Goal: Check status

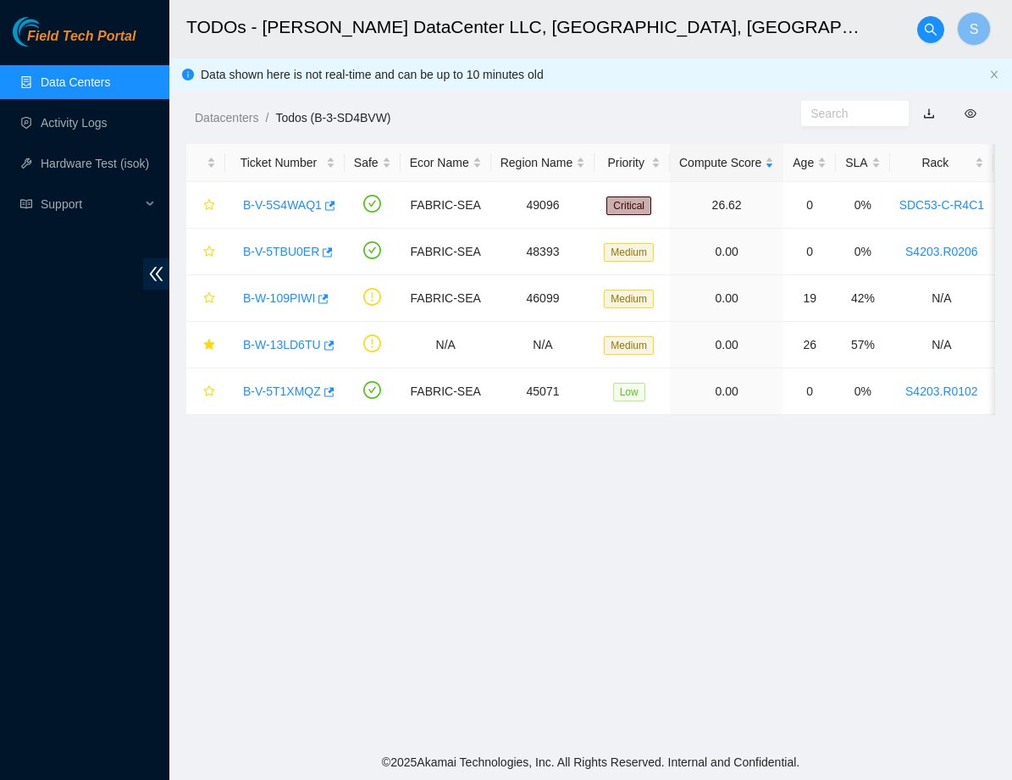
click at [620, 417] on main "TODOs - [PERSON_NAME] DataCenter LLC, [GEOGRAPHIC_DATA], [GEOGRAPHIC_DATA] S Da…" at bounding box center [590, 372] width 842 height 744
click at [570, 570] on main "TODOs - [PERSON_NAME] DataCenter LLC, [GEOGRAPHIC_DATA], [GEOGRAPHIC_DATA] S Da…" at bounding box center [590, 372] width 842 height 744
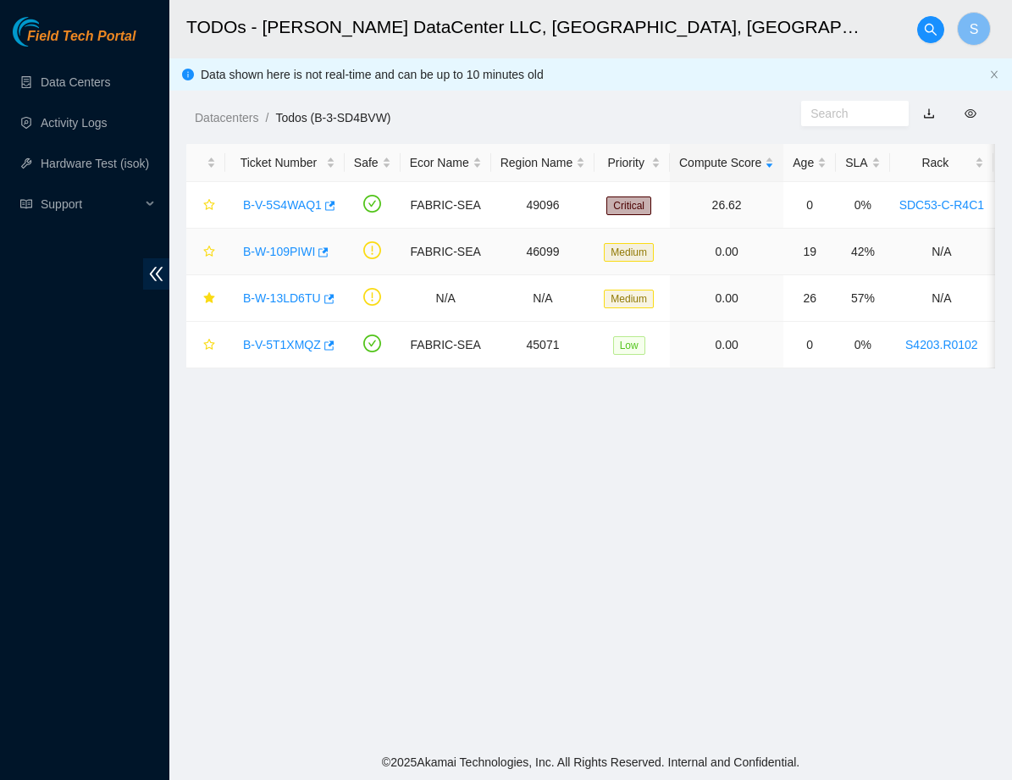
click at [301, 251] on link "B-W-109PIWI" at bounding box center [279, 252] width 72 height 14
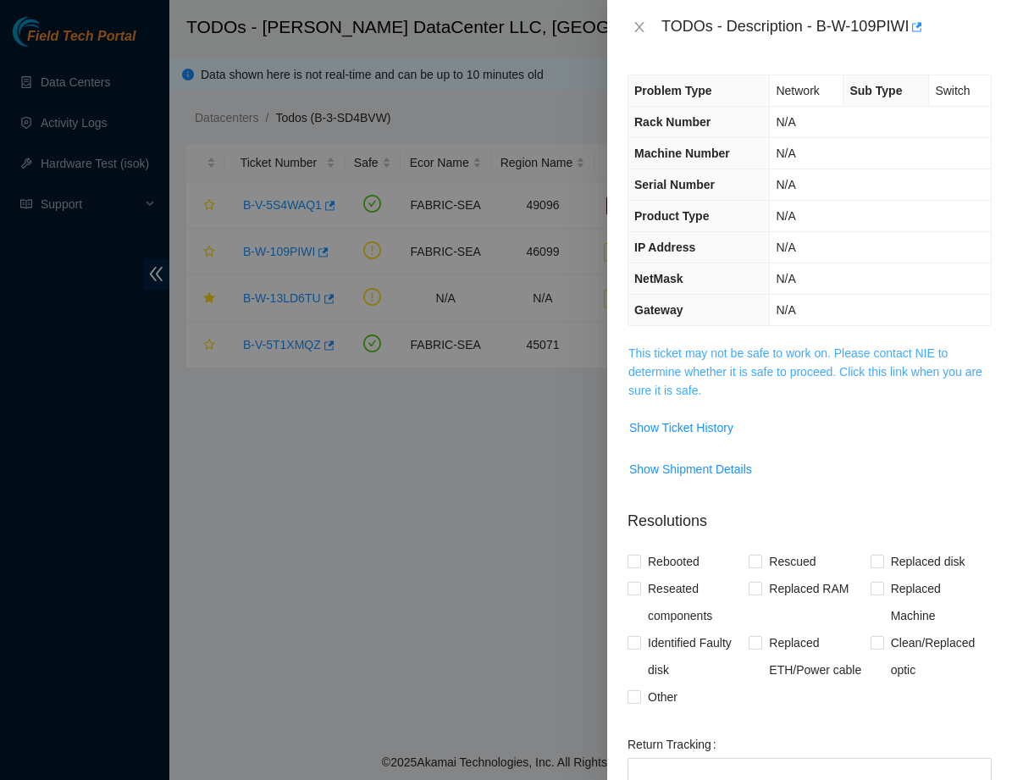
click at [715, 367] on link "This ticket may not be safe to work on. Please contact NIE to determine whether…" at bounding box center [805, 371] width 354 height 51
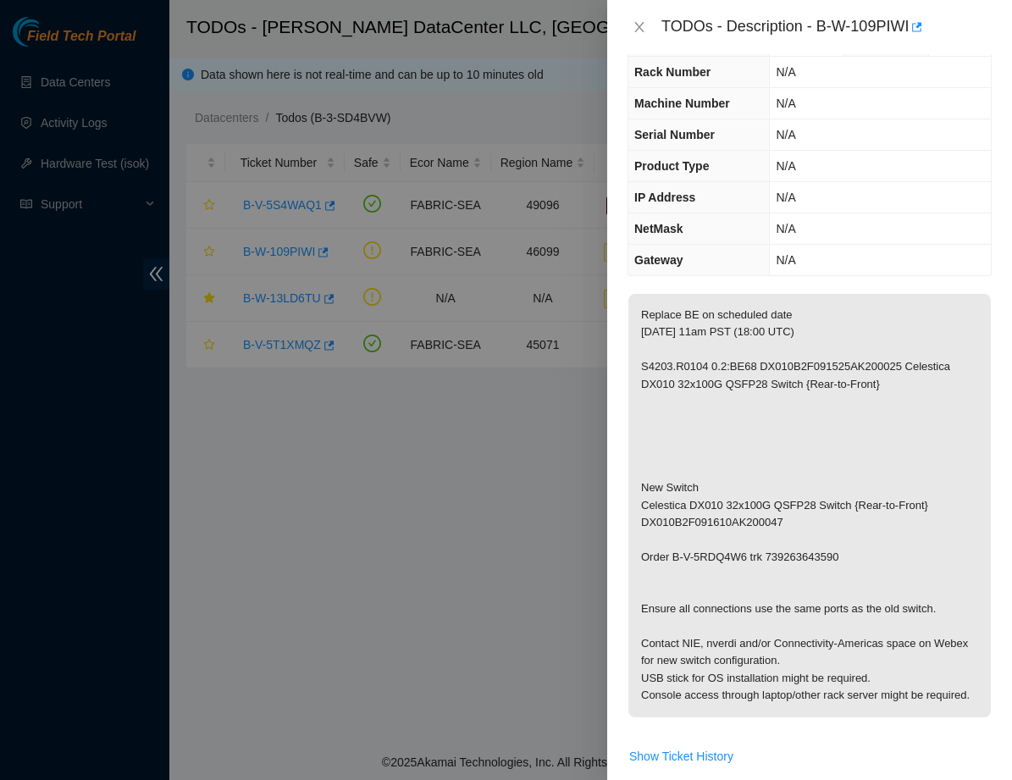
scroll to position [48, 0]
drag, startPoint x: 638, startPoint y: 313, endPoint x: 909, endPoint y: 719, distance: 487.7
click at [909, 719] on p "Replace BE on scheduled date [DATE] 11am PST (18:00 UTC) S4203.R0104 0.2:BE68 D…" at bounding box center [809, 506] width 362 height 423
click at [875, 716] on p "Replace BE on scheduled date [DATE] 11am PST (18:00 UTC) S4203.R0104 0.2:BE68 D…" at bounding box center [809, 506] width 362 height 423
click at [637, 21] on icon "close" at bounding box center [639, 27] width 14 height 14
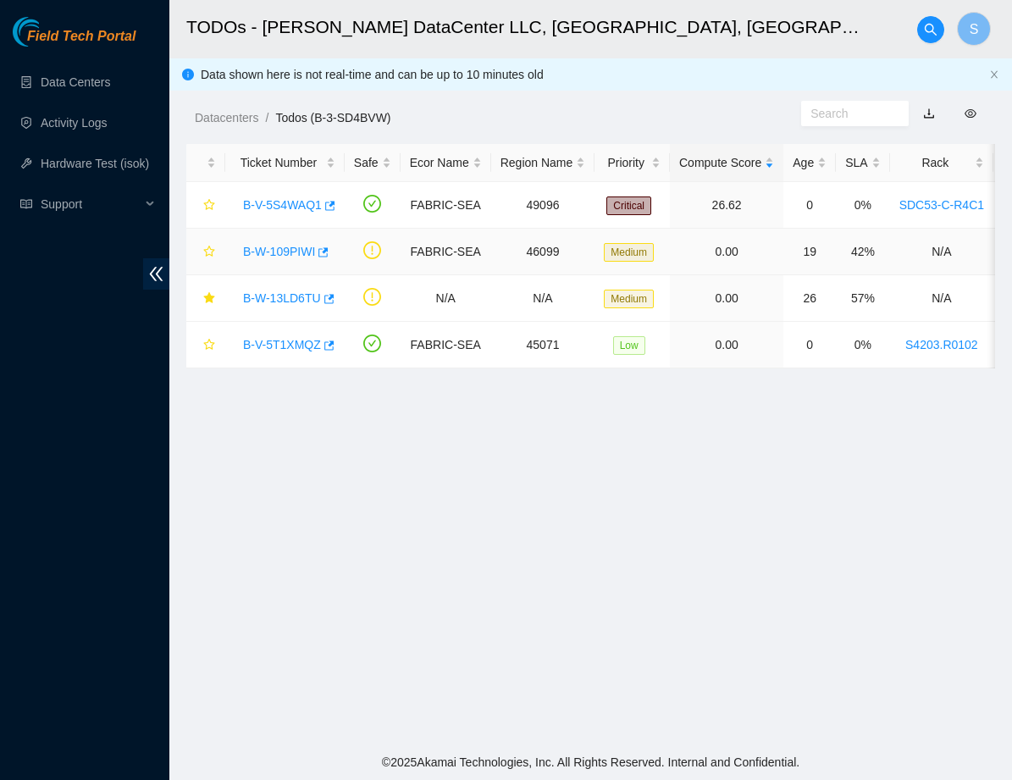
click at [281, 249] on link "B-W-109PIWI" at bounding box center [279, 252] width 72 height 14
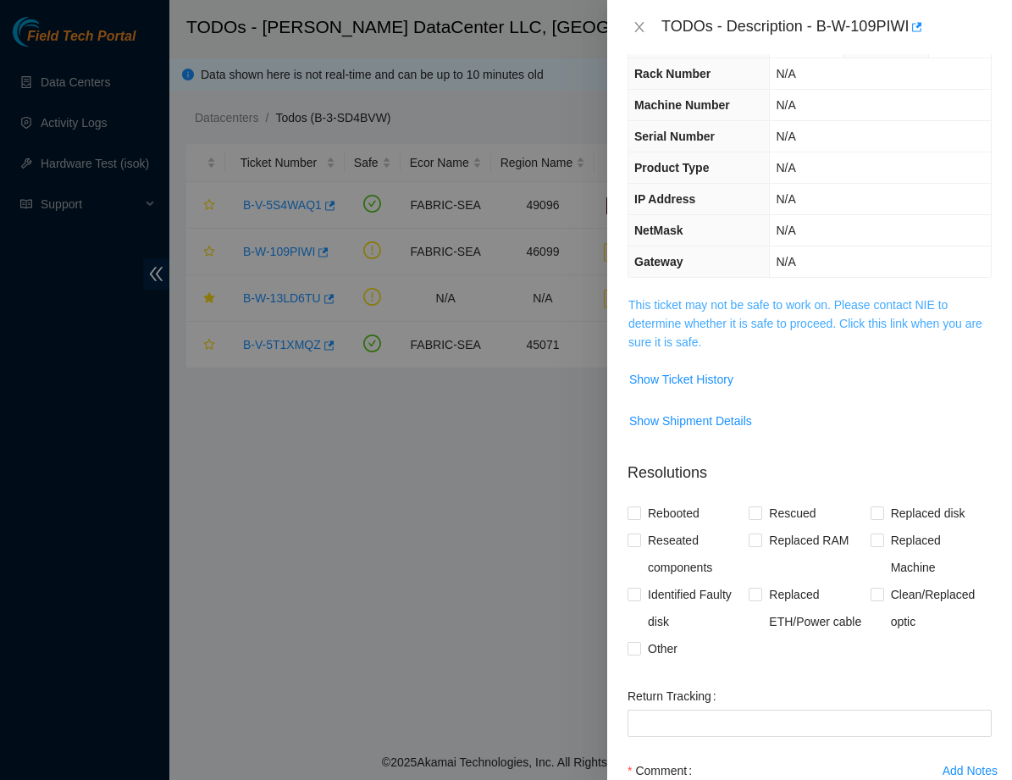
click at [690, 328] on link "This ticket may not be safe to work on. Please contact NIE to determine whether…" at bounding box center [805, 323] width 354 height 51
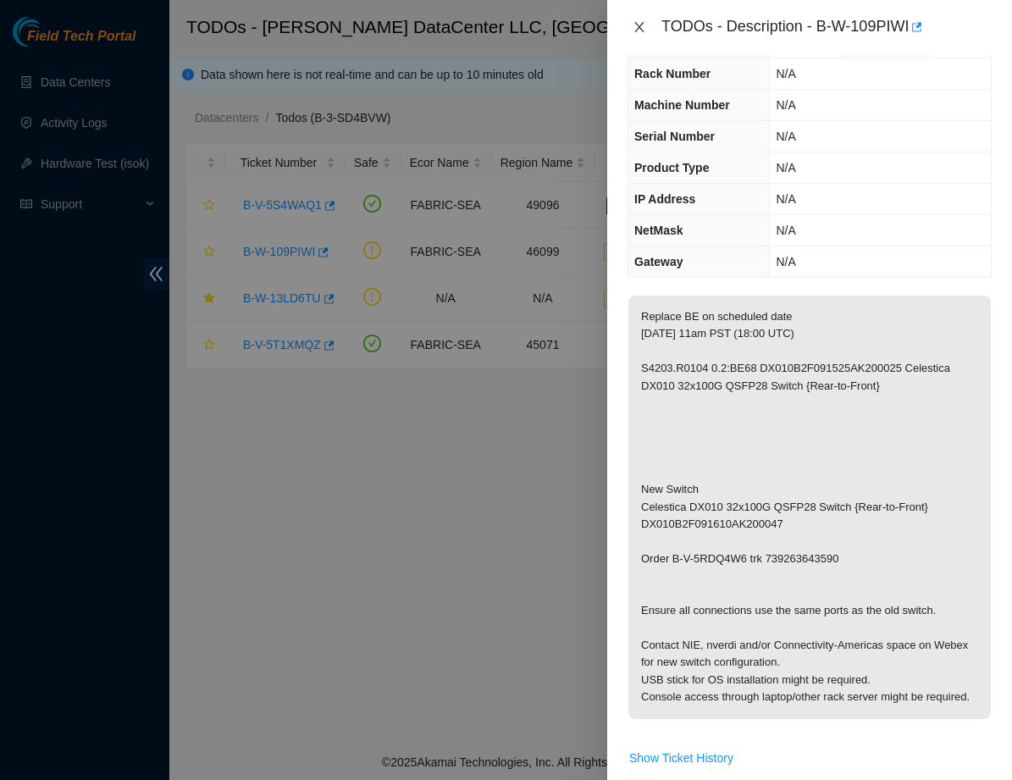
click at [638, 24] on icon "close" at bounding box center [639, 27] width 14 height 14
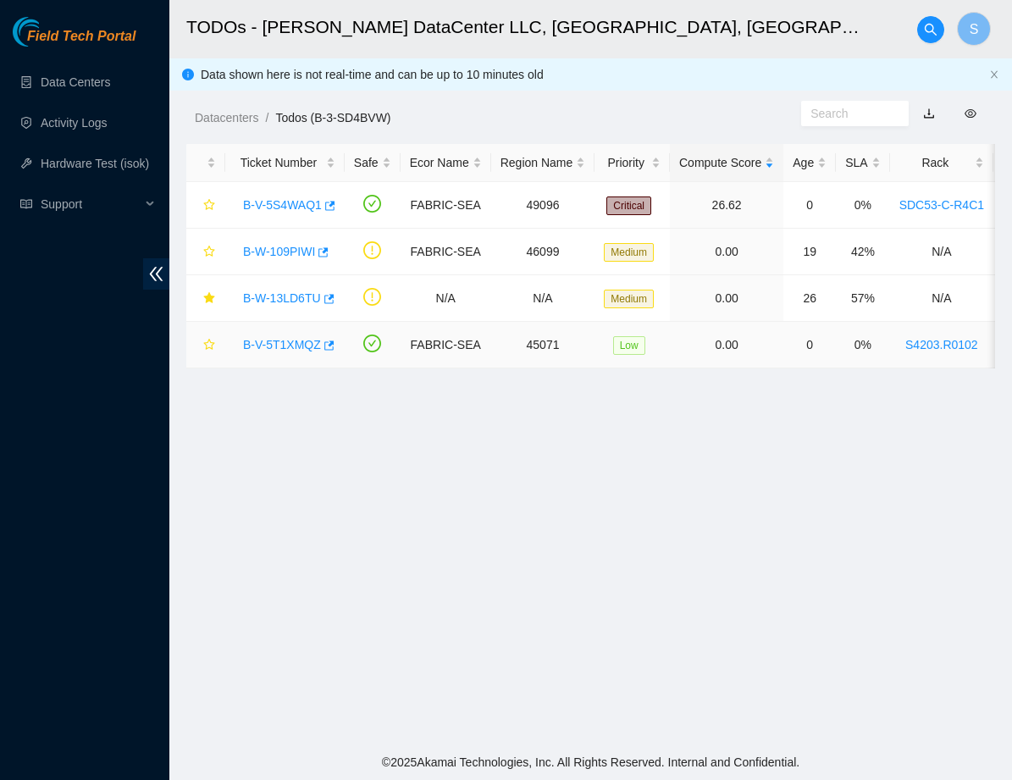
click at [304, 347] on link "B-V-5T1XMQZ" at bounding box center [282, 345] width 78 height 14
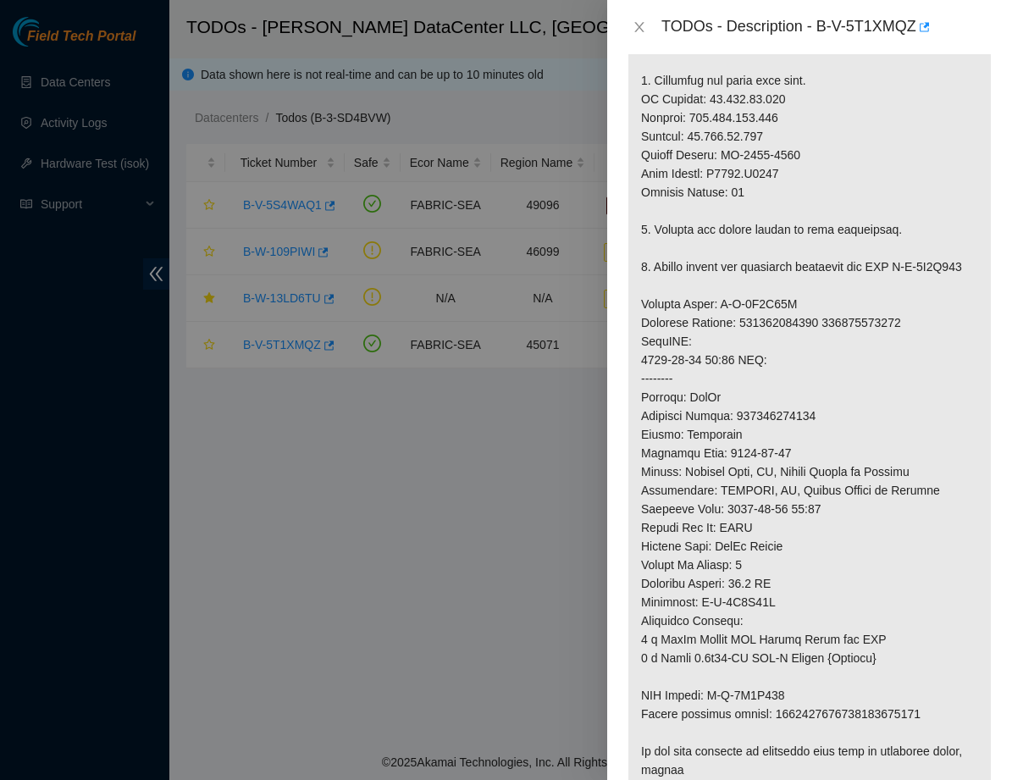
scroll to position [528, 0]
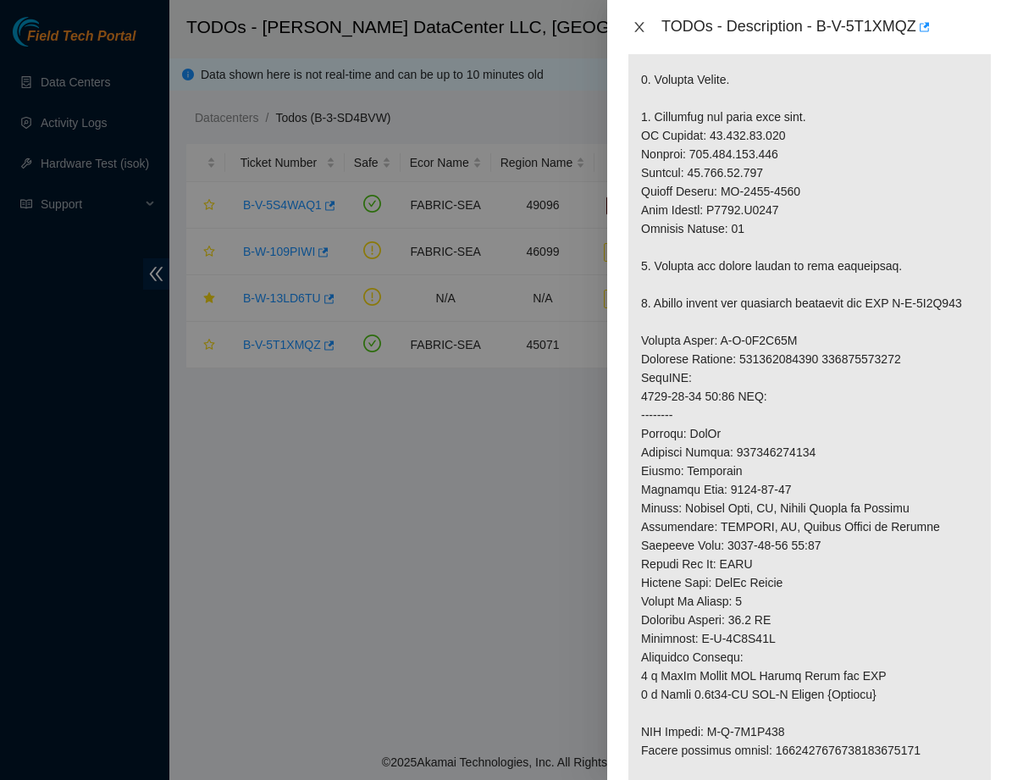
click at [643, 27] on icon "close" at bounding box center [639, 27] width 14 height 14
